Goal: Navigation & Orientation: Find specific page/section

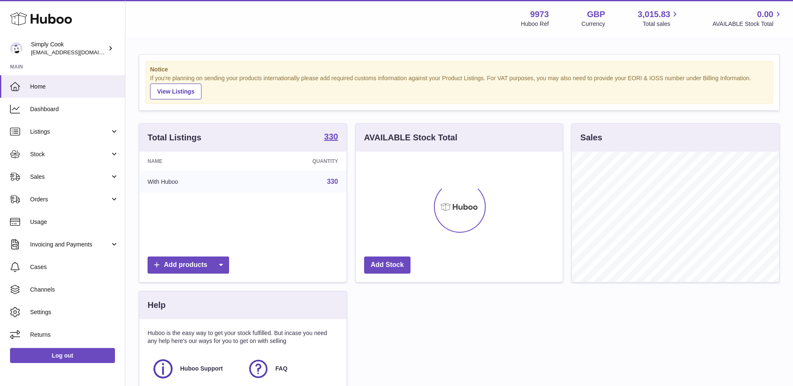
scroll to position [130, 207]
click at [67, 114] on link "Dashboard" at bounding box center [62, 109] width 125 height 23
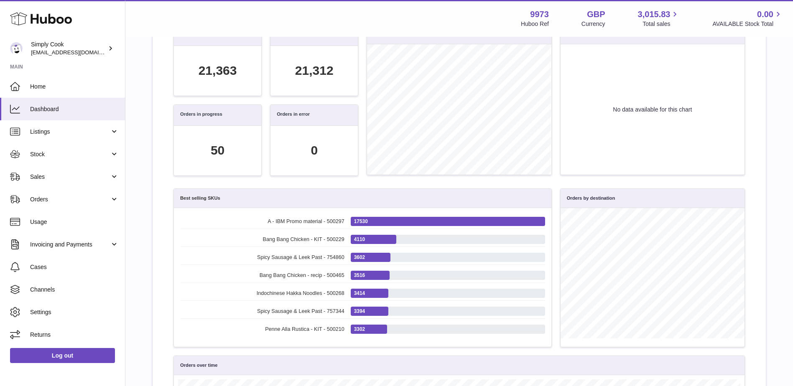
scroll to position [125, 0]
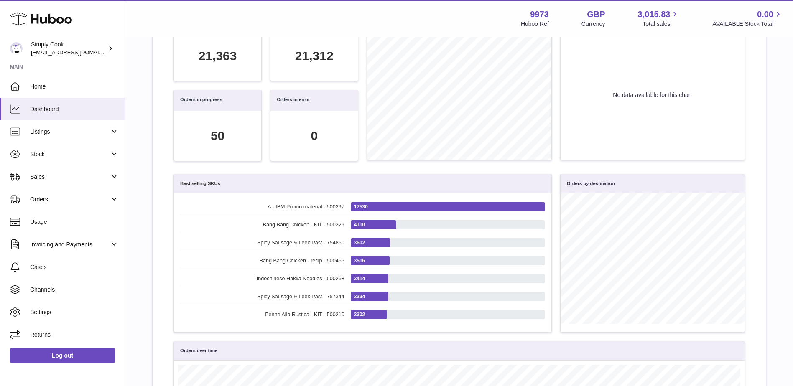
click at [554, 164] on div "Orders by status" at bounding box center [458, 90] width 193 height 160
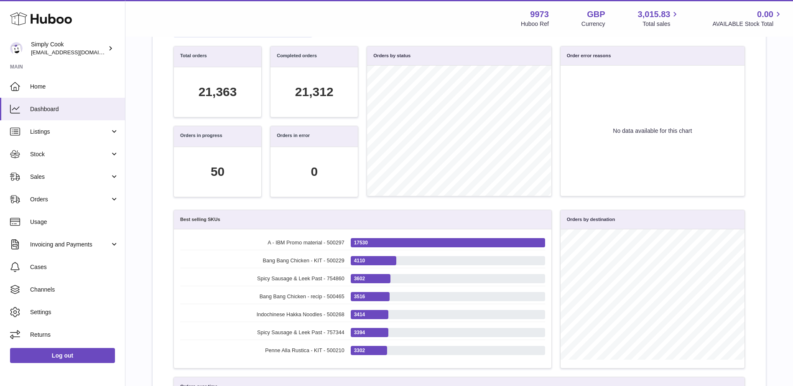
scroll to position [0, 0]
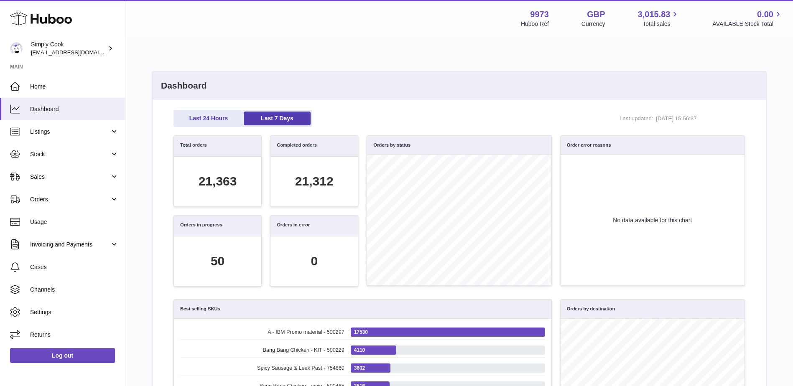
click at [136, 191] on div "Dashboard Last 24 Hours Last 7 Days Last updated: 06/10/2025, 15:56:37 Total or…" at bounding box center [458, 350] width 667 height 625
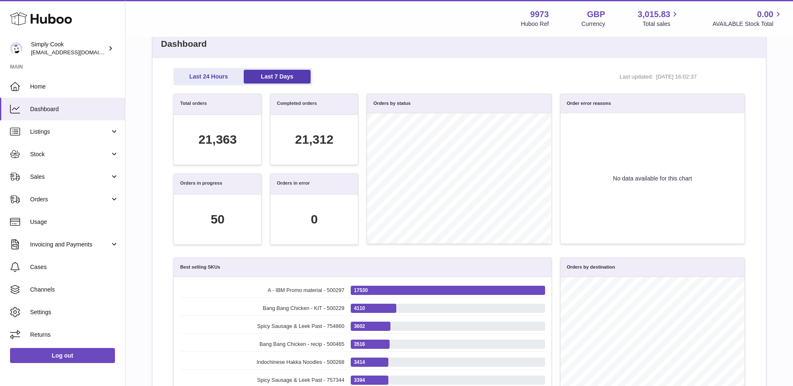
scroll to position [96, 562]
click at [137, 165] on div "Dashboard Last 24 Hours Last 7 Days Last updated: 06/10/2025, 16:02:37 Total or…" at bounding box center [458, 308] width 667 height 625
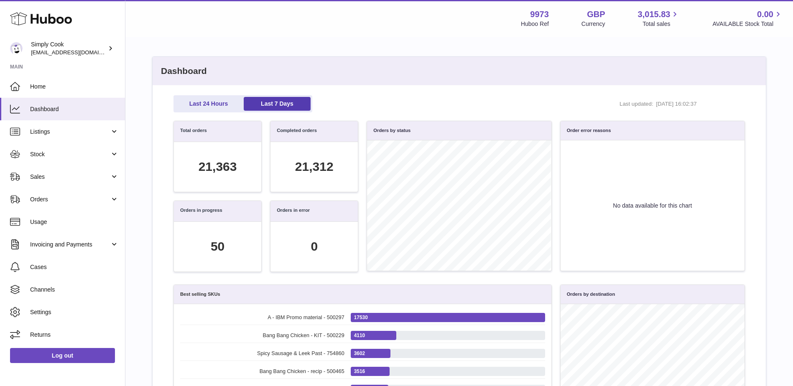
scroll to position [0, 0]
